Goal: Task Accomplishment & Management: Manage account settings

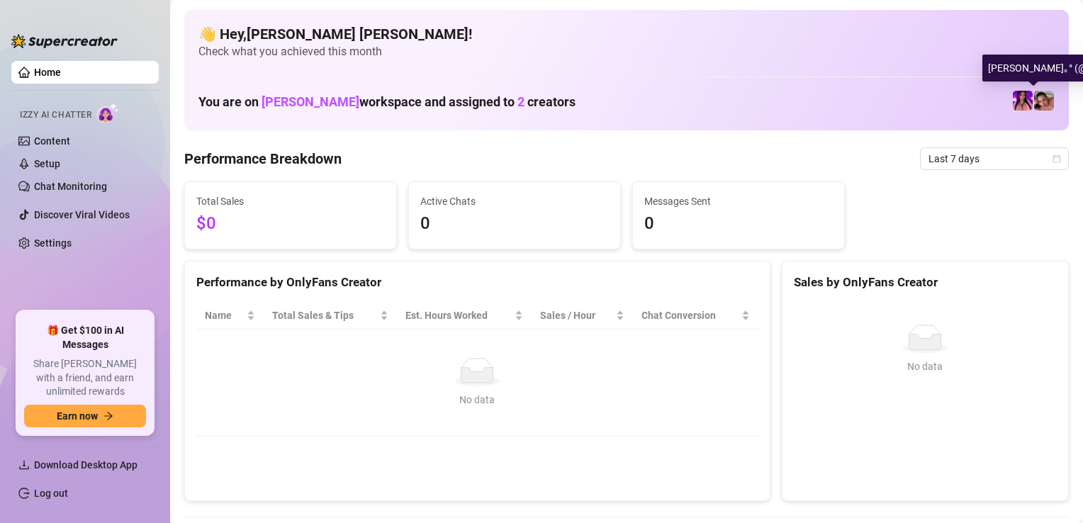
click at [1034, 103] on img at bounding box center [1044, 101] width 20 height 20
click at [1042, 103] on img at bounding box center [1044, 101] width 20 height 20
click at [1034, 103] on img at bounding box center [1044, 101] width 20 height 20
click at [1012, 103] on img at bounding box center [1022, 101] width 20 height 20
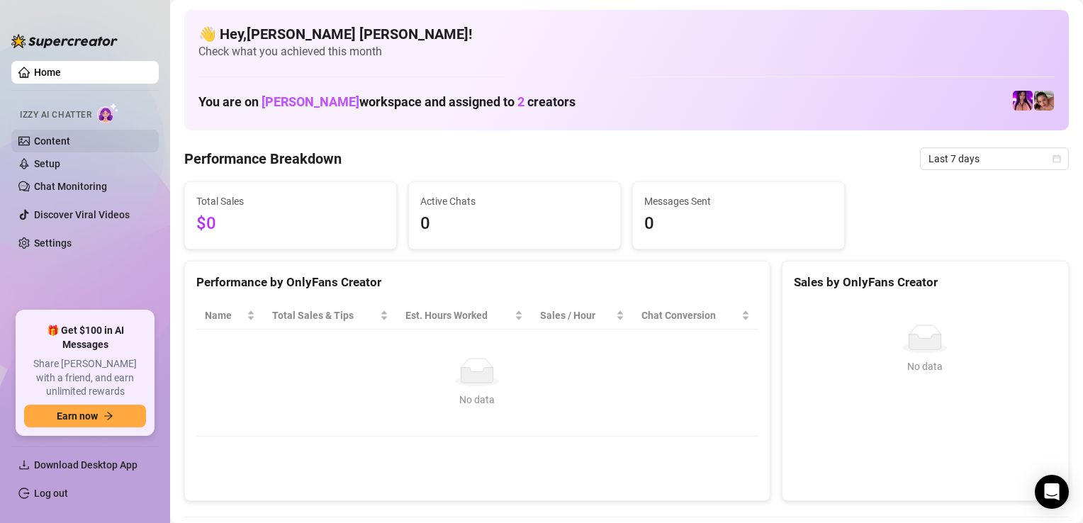
click at [70, 137] on link "Content" at bounding box center [52, 140] width 36 height 11
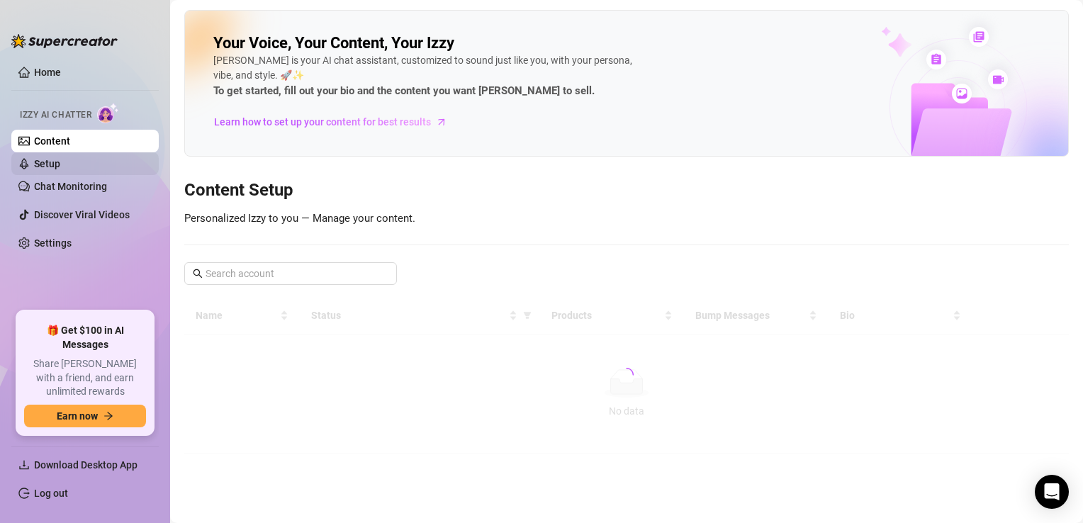
click at [60, 168] on link "Setup" at bounding box center [47, 163] width 26 height 11
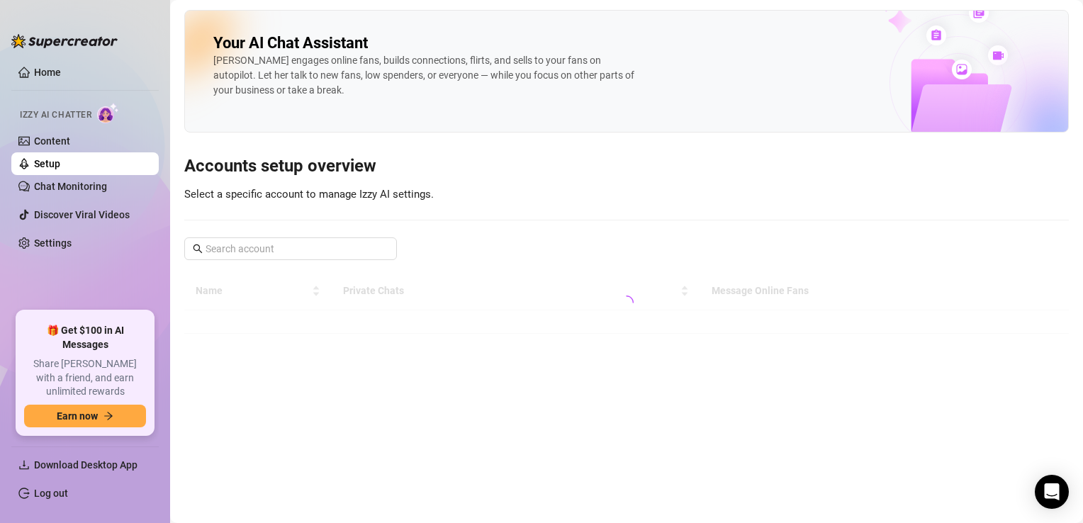
click at [91, 198] on ul "Home Izzy AI Chatter Content Setup Chat Monitoring Discover Viral Videos Settin…" at bounding box center [84, 180] width 147 height 250
click at [96, 213] on link "Discover Viral Videos" at bounding box center [82, 214] width 96 height 11
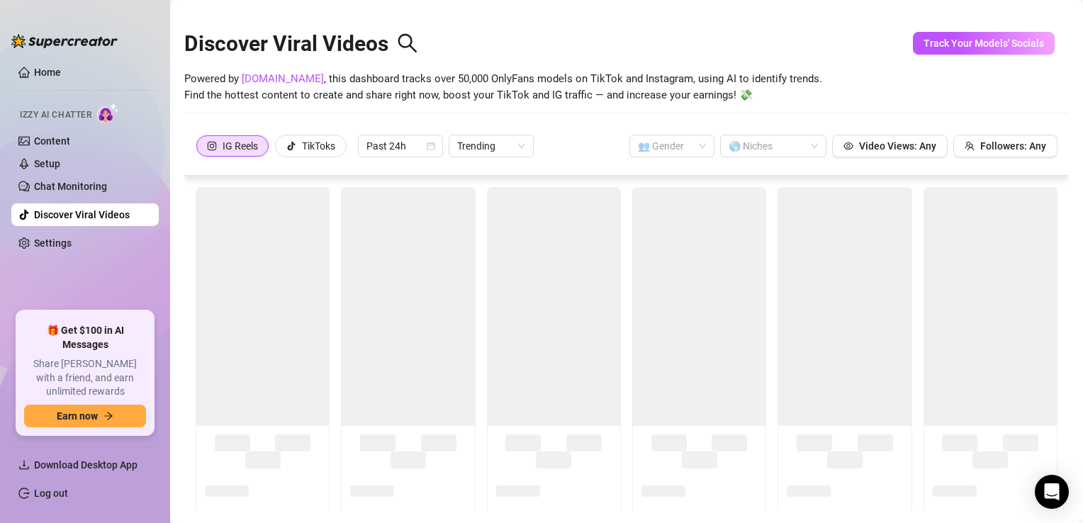
drag, startPoint x: 99, startPoint y: 236, endPoint x: 98, endPoint y: 225, distance: 10.7
click at [72, 237] on link "Settings" at bounding box center [53, 242] width 38 height 11
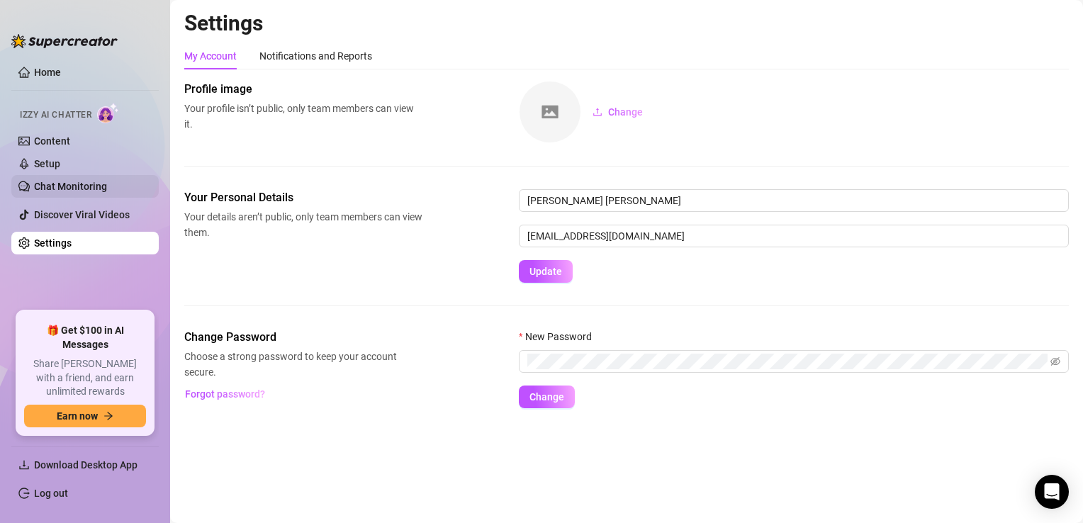
click at [91, 188] on link "Chat Monitoring" at bounding box center [70, 186] width 73 height 11
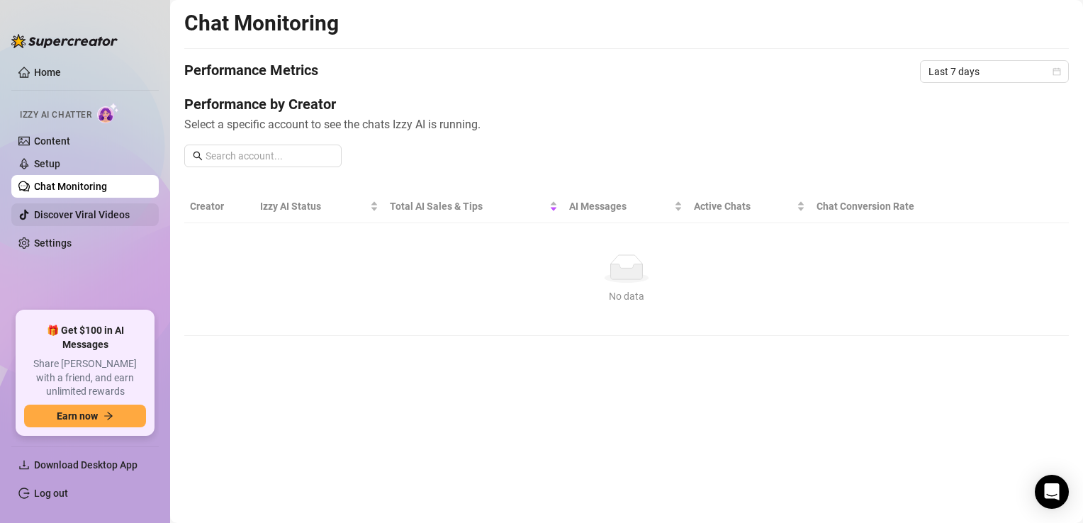
click at [70, 209] on link "Discover Viral Videos" at bounding box center [82, 214] width 96 height 11
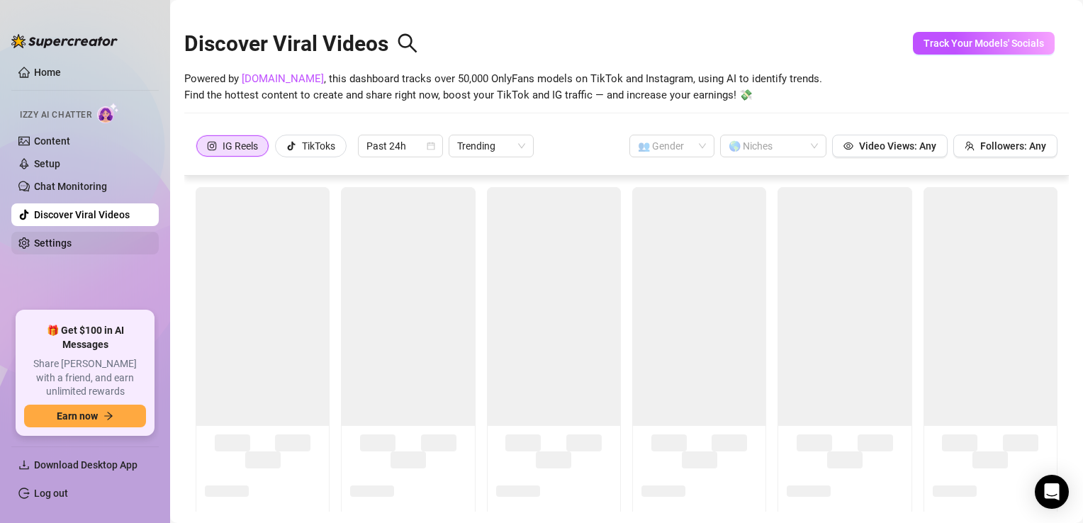
click at [72, 245] on link "Settings" at bounding box center [53, 242] width 38 height 11
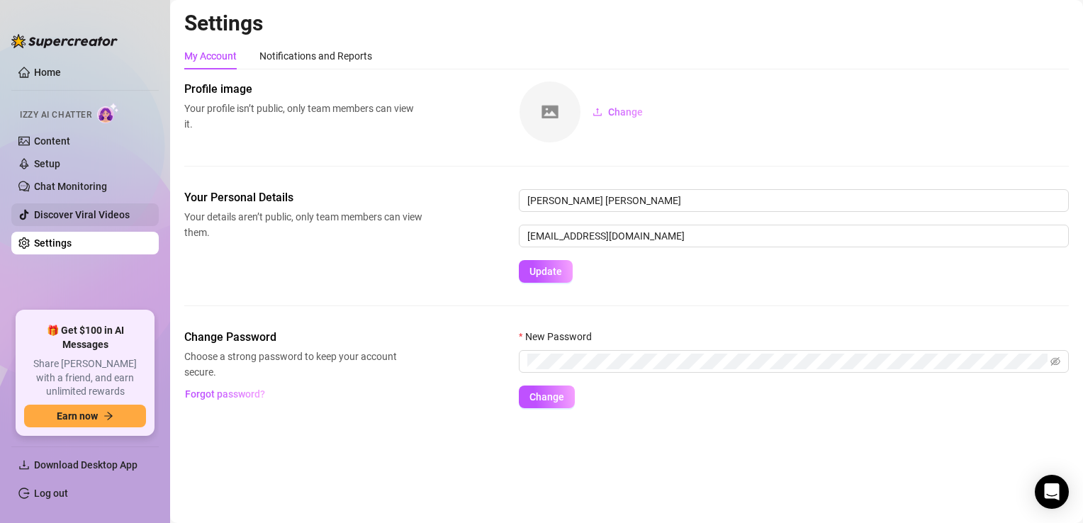
click at [72, 220] on link "Discover Viral Videos" at bounding box center [82, 214] width 96 height 11
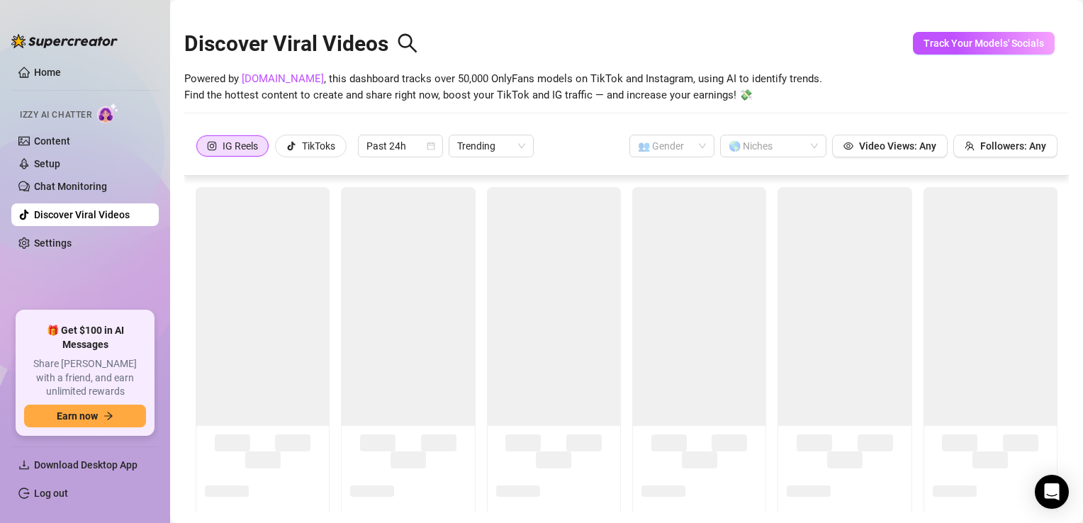
click at [73, 199] on ul "Home Izzy AI Chatter Content Setup Chat Monitoring Discover Viral Videos Settin…" at bounding box center [84, 180] width 147 height 250
click at [76, 188] on link "Chat Monitoring" at bounding box center [70, 186] width 73 height 11
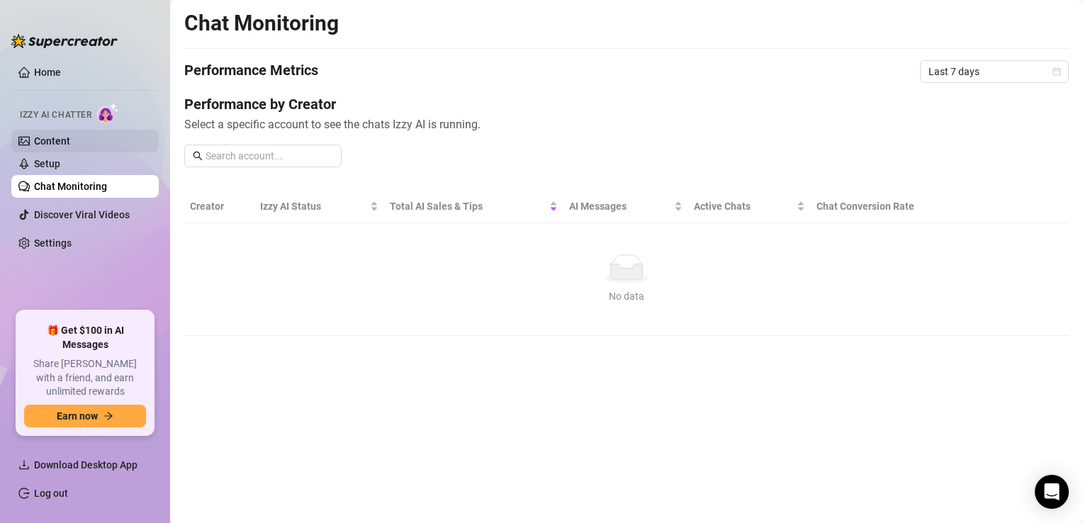
click at [70, 147] on link "Content" at bounding box center [52, 140] width 36 height 11
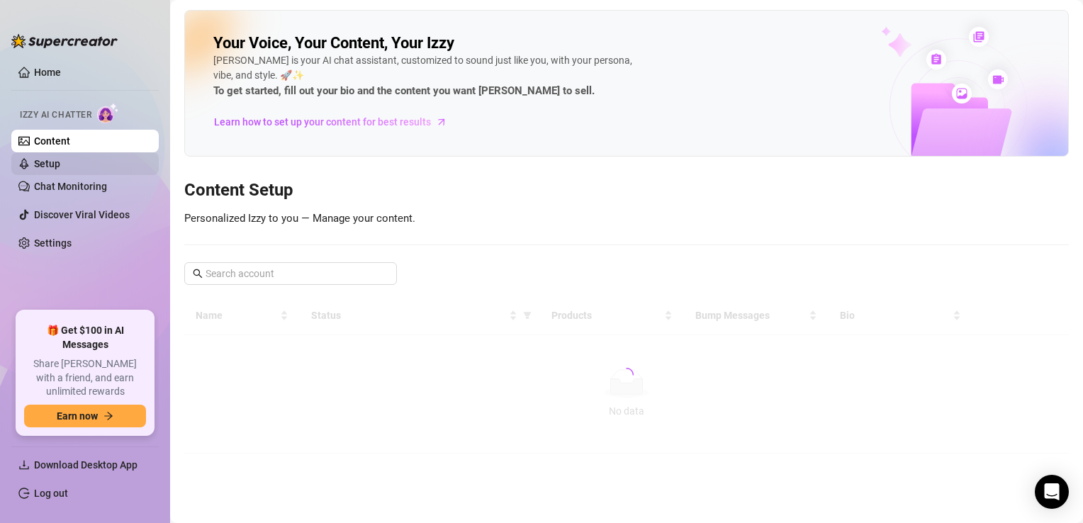
click at [99, 174] on ul "Content Setup Chat Monitoring" at bounding box center [84, 164] width 147 height 68
click at [60, 161] on link "Setup" at bounding box center [47, 163] width 26 height 11
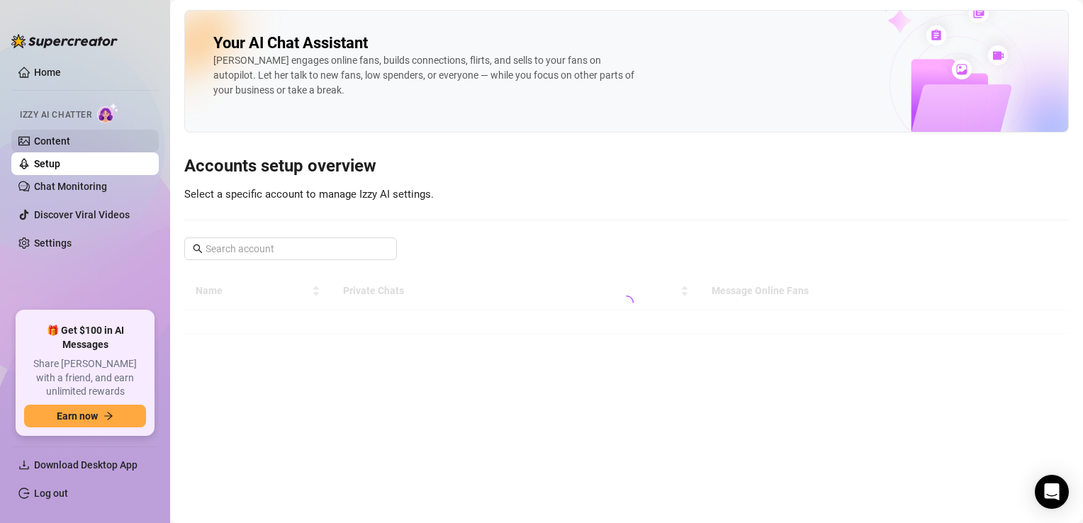
click at [70, 136] on link "Content" at bounding box center [52, 140] width 36 height 11
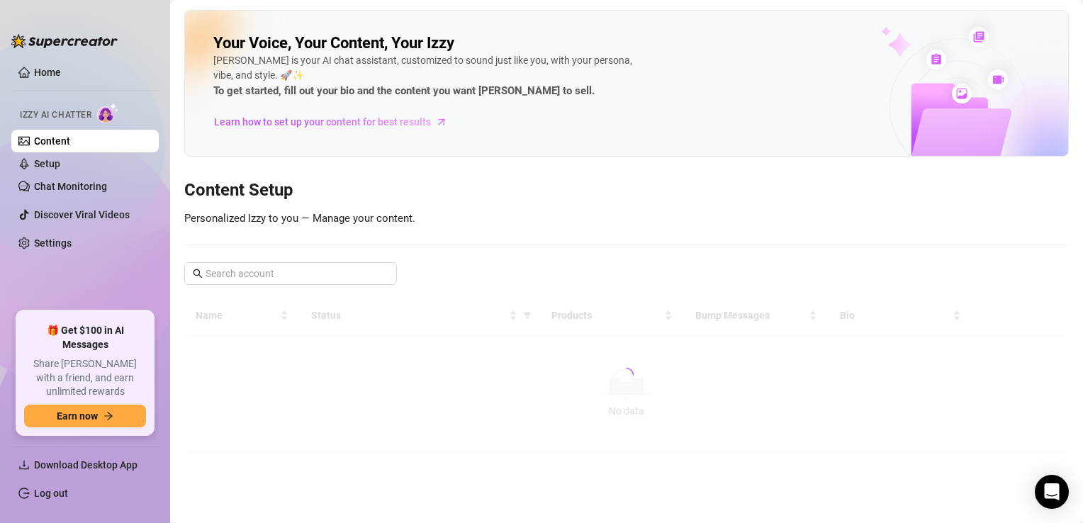
click at [98, 106] on div "Izzy AI Chatter" at bounding box center [84, 113] width 128 height 21
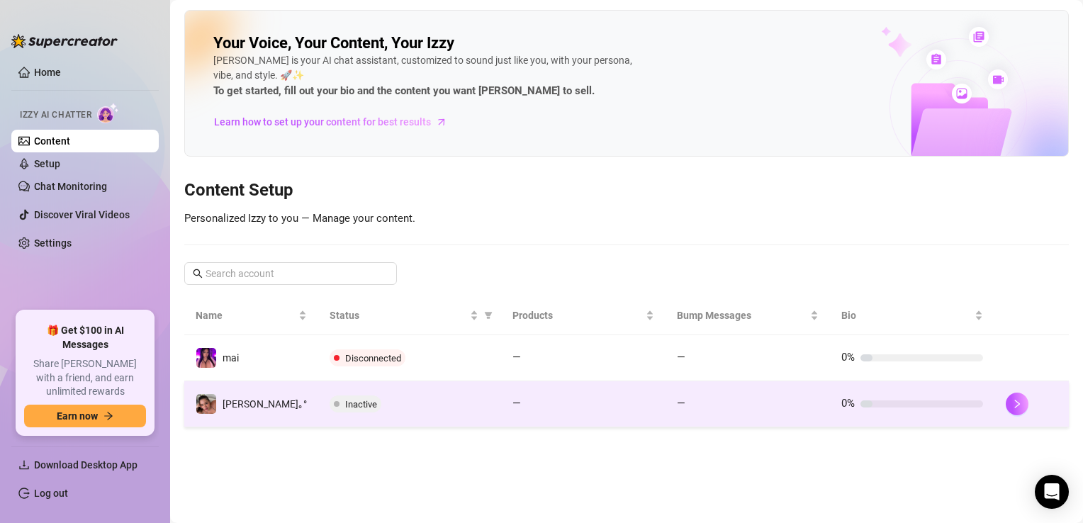
click at [385, 410] on div "Inactive" at bounding box center [409, 403] width 160 height 17
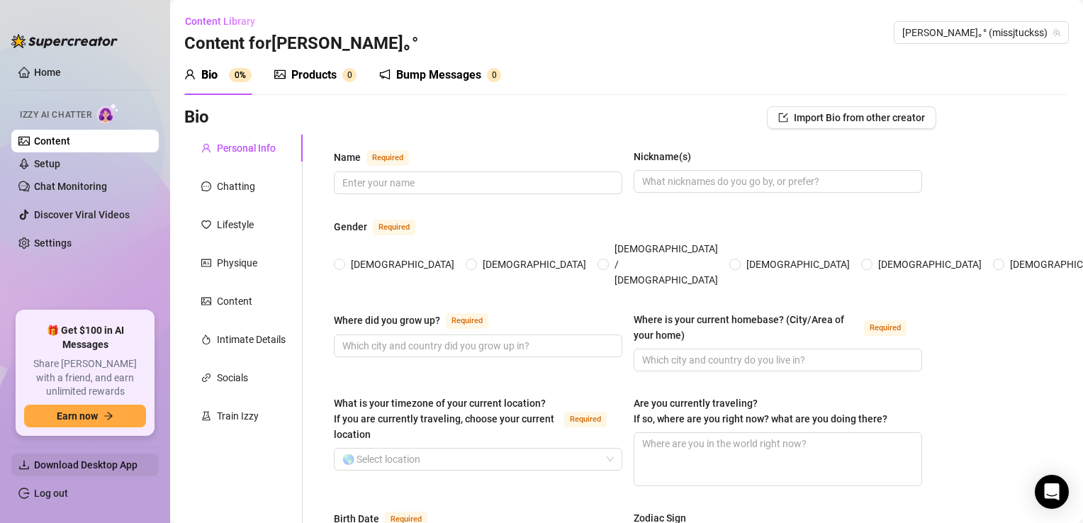
click at [89, 468] on span "Download Desktop App" at bounding box center [85, 464] width 103 height 11
click at [1006, 30] on span "[PERSON_NAME]｡° (missjtuckss)" at bounding box center [981, 32] width 158 height 21
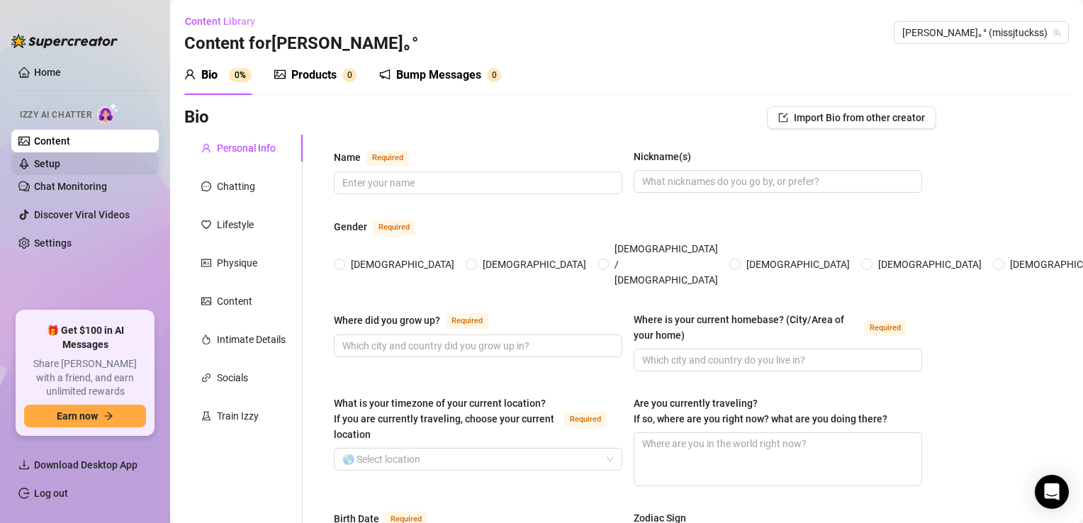
click at [59, 158] on link "Setup" at bounding box center [47, 163] width 26 height 11
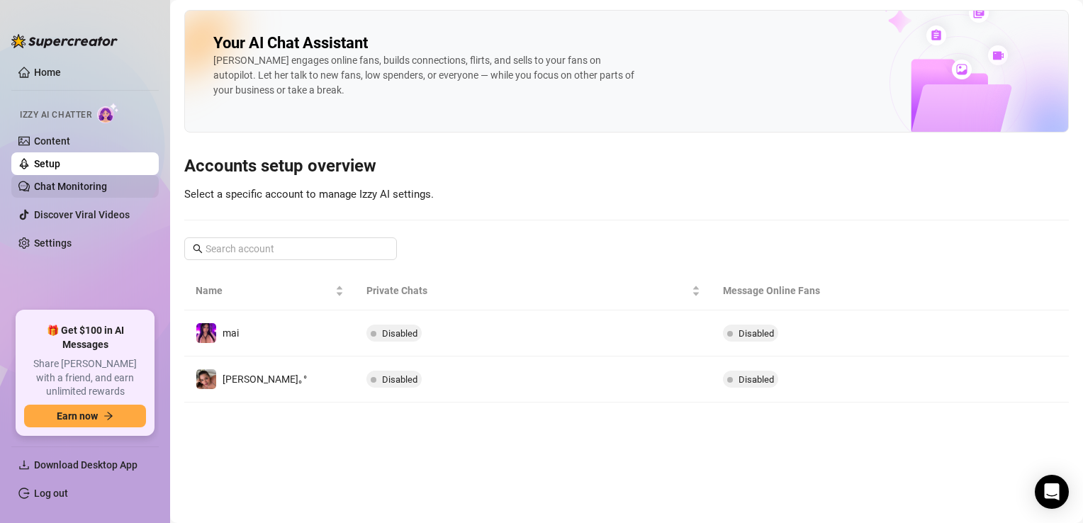
click at [77, 186] on link "Chat Monitoring" at bounding box center [70, 186] width 73 height 11
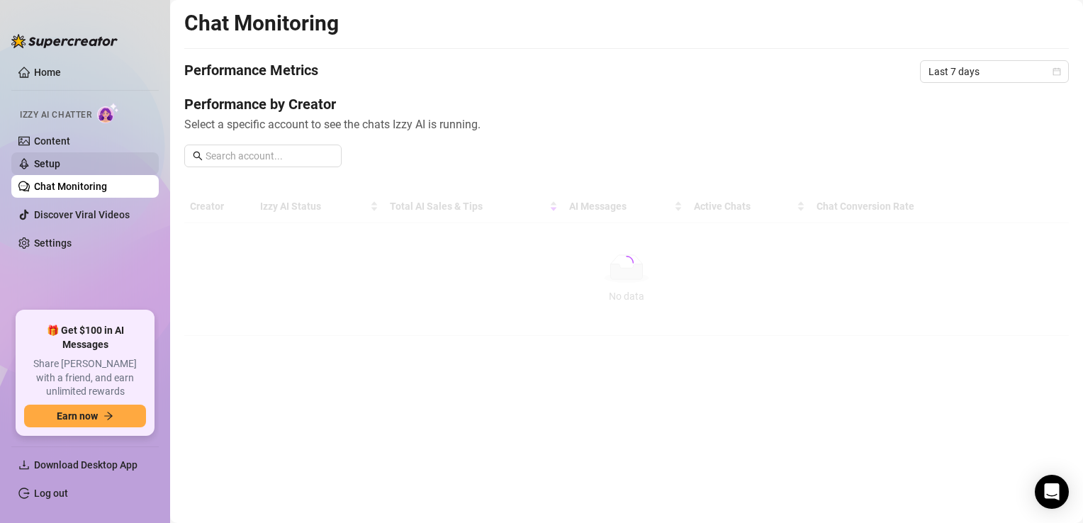
click at [60, 162] on link "Setup" at bounding box center [47, 163] width 26 height 11
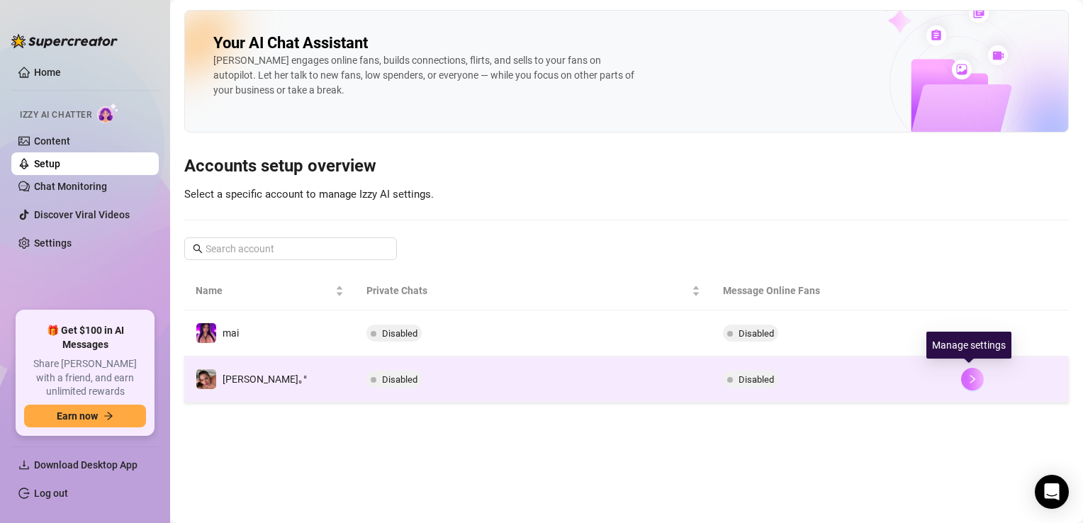
click at [970, 380] on icon "right" at bounding box center [972, 379] width 5 height 9
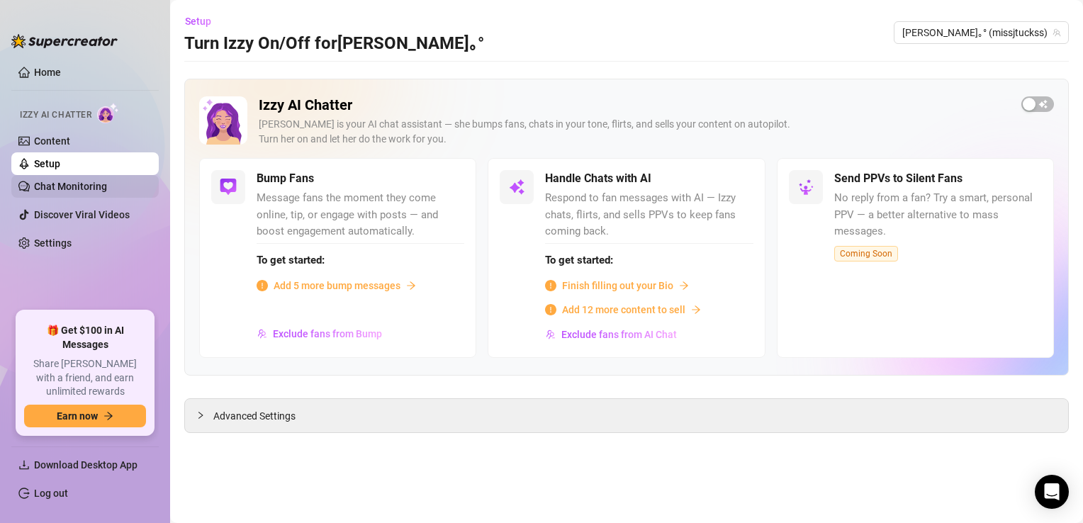
click at [68, 183] on link "Chat Monitoring" at bounding box center [70, 186] width 73 height 11
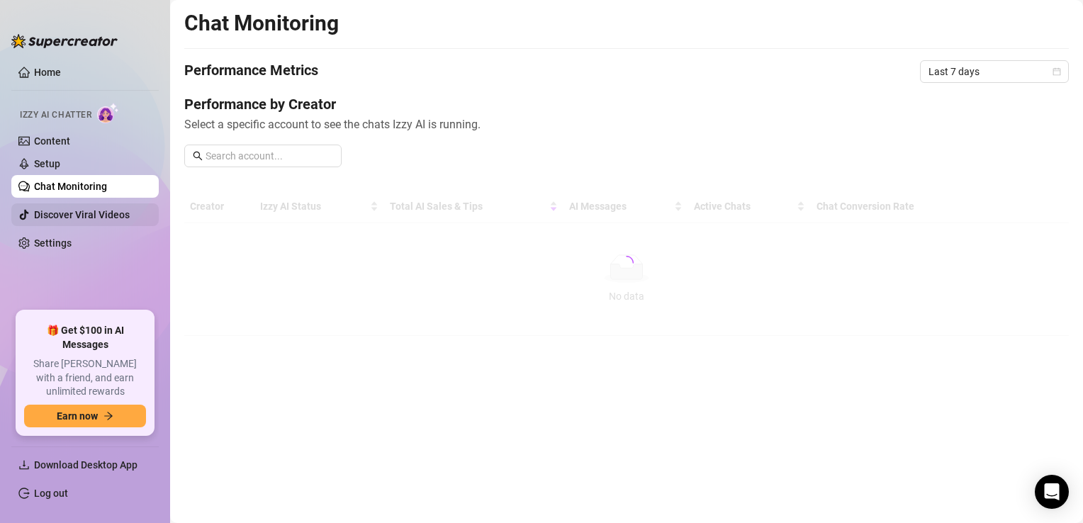
drag, startPoint x: 83, startPoint y: 208, endPoint x: 85, endPoint y: 223, distance: 15.0
click at [84, 209] on link "Discover Viral Videos" at bounding box center [82, 214] width 96 height 11
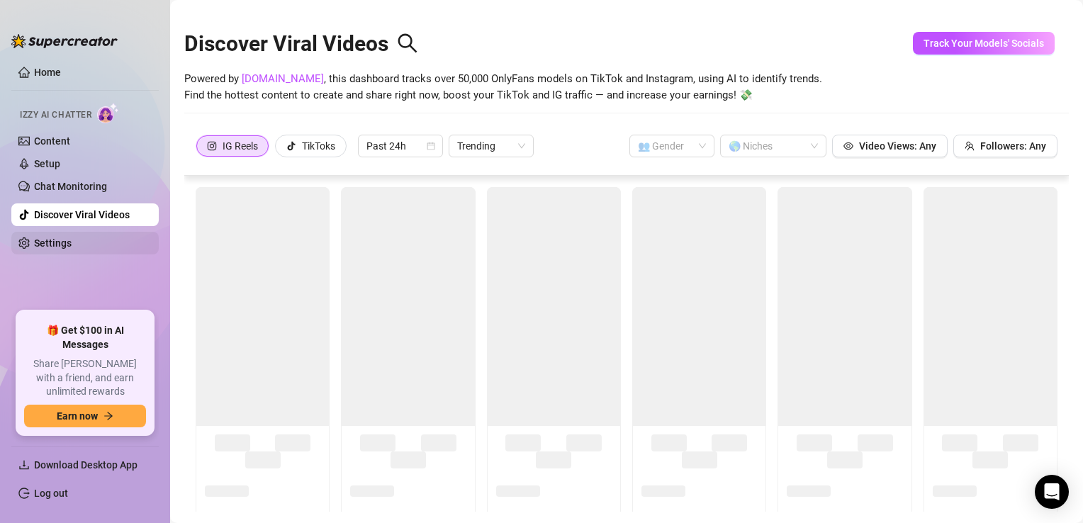
click at [72, 237] on link "Settings" at bounding box center [53, 242] width 38 height 11
